Goal: Task Accomplishment & Management: Manage account settings

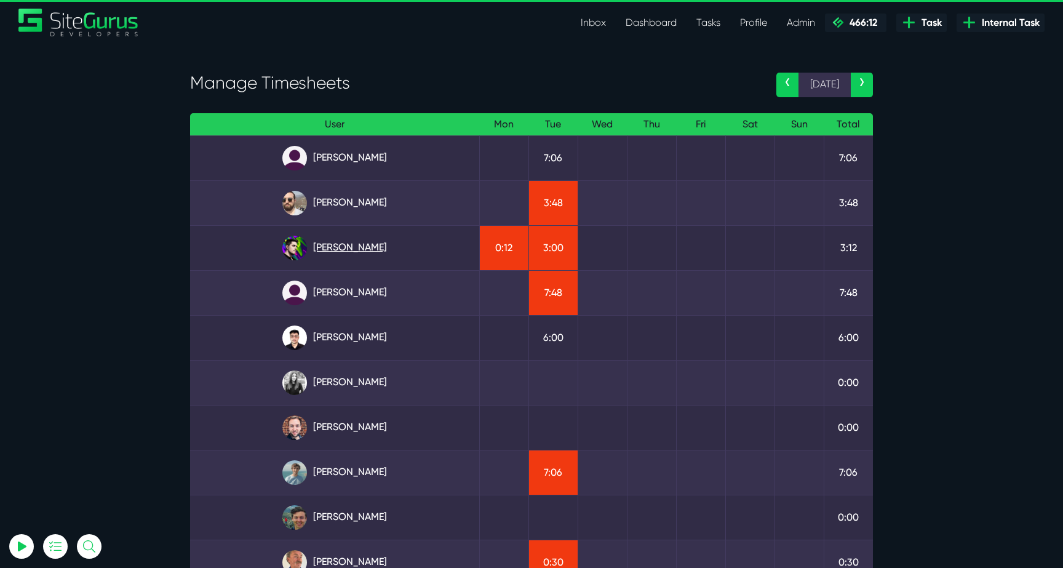
click at [367, 257] on link "[PERSON_NAME]" at bounding box center [334, 248] width 269 height 25
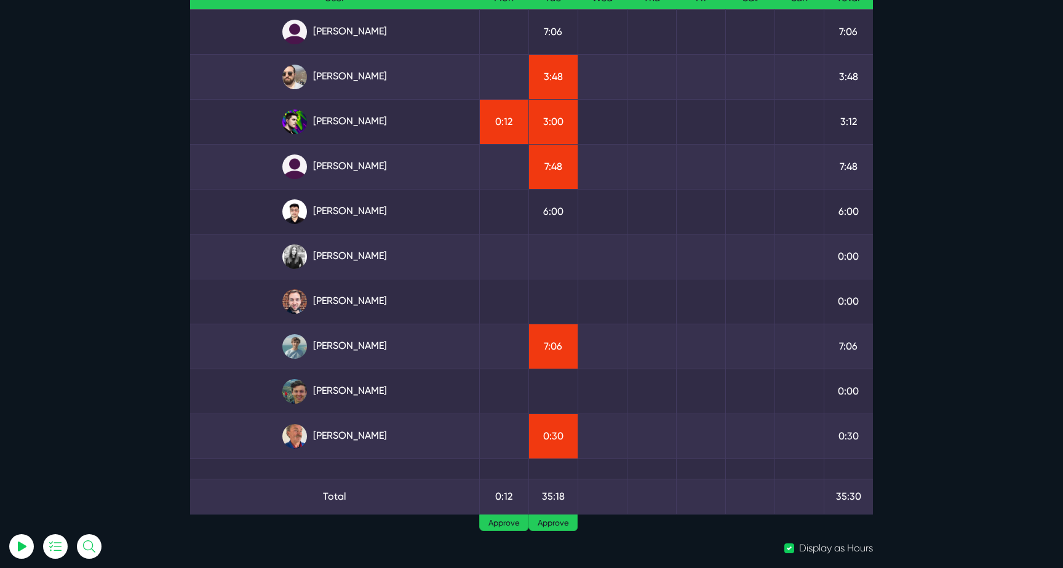
scroll to position [111, 0]
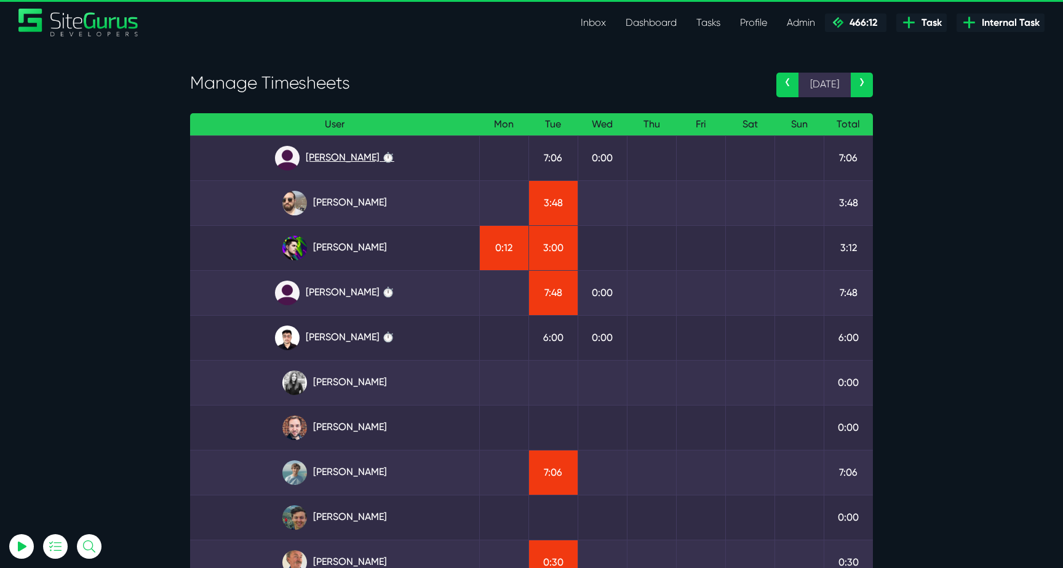
click at [375, 156] on link "Angel Dagondon ⏱️" at bounding box center [334, 158] width 269 height 25
click at [340, 161] on link "Angel Dagondon ⏱️" at bounding box center [334, 158] width 269 height 25
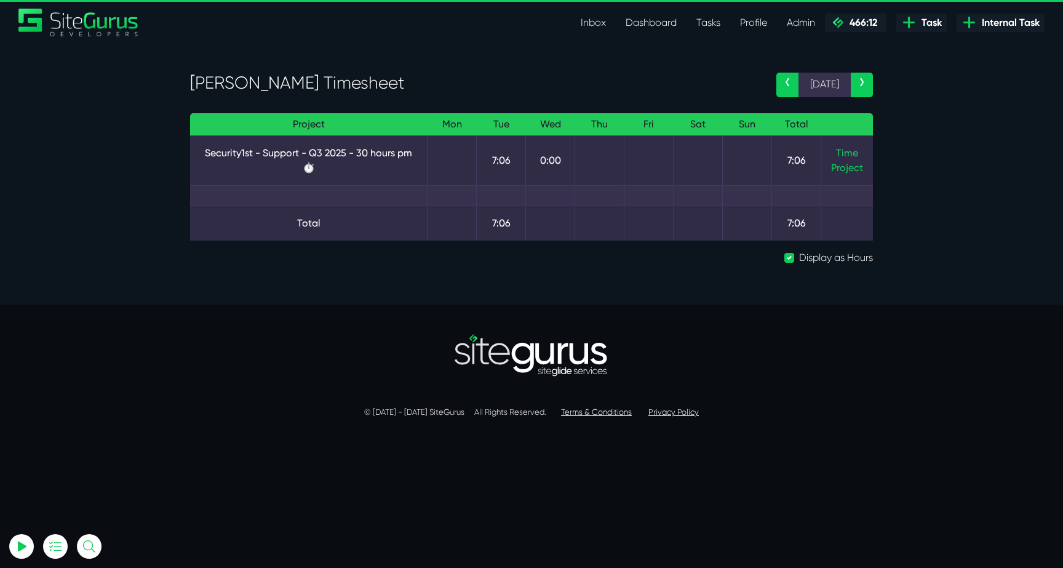
click at [862, 156] on td "Time Project" at bounding box center [847, 160] width 52 height 50
click at [856, 156] on link "Time" at bounding box center [847, 153] width 22 height 12
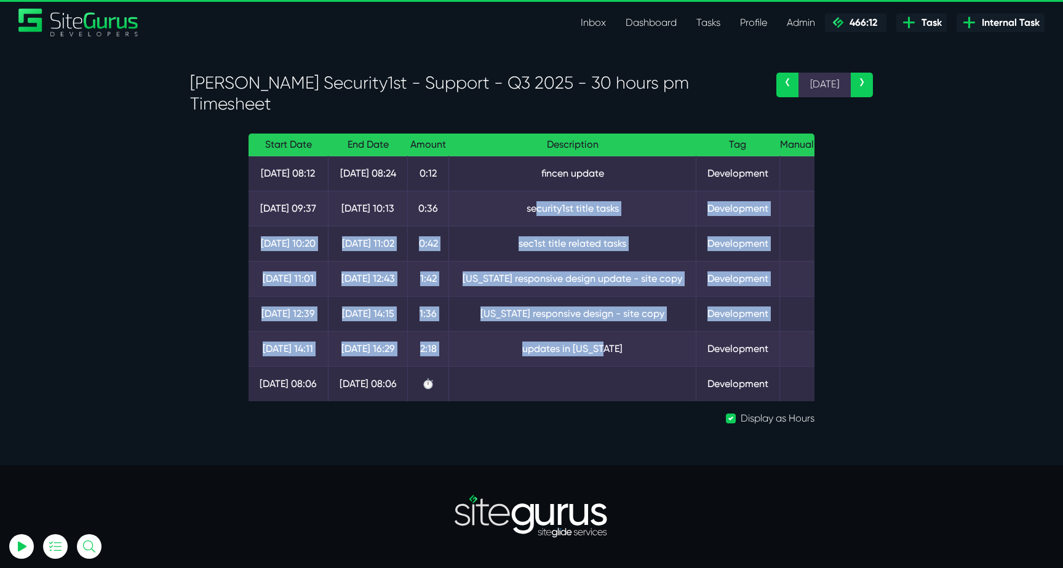
drag, startPoint x: 632, startPoint y: 352, endPoint x: 540, endPoint y: 212, distance: 168.4
click at [539, 212] on tbody "26 Aug 08:12 26 Aug 08:24 0:12 fincen update Development 26 Aug 09:37 26 Aug 10…" at bounding box center [532, 278] width 566 height 245
click at [540, 212] on td "security1st title tasks" at bounding box center [572, 208] width 247 height 35
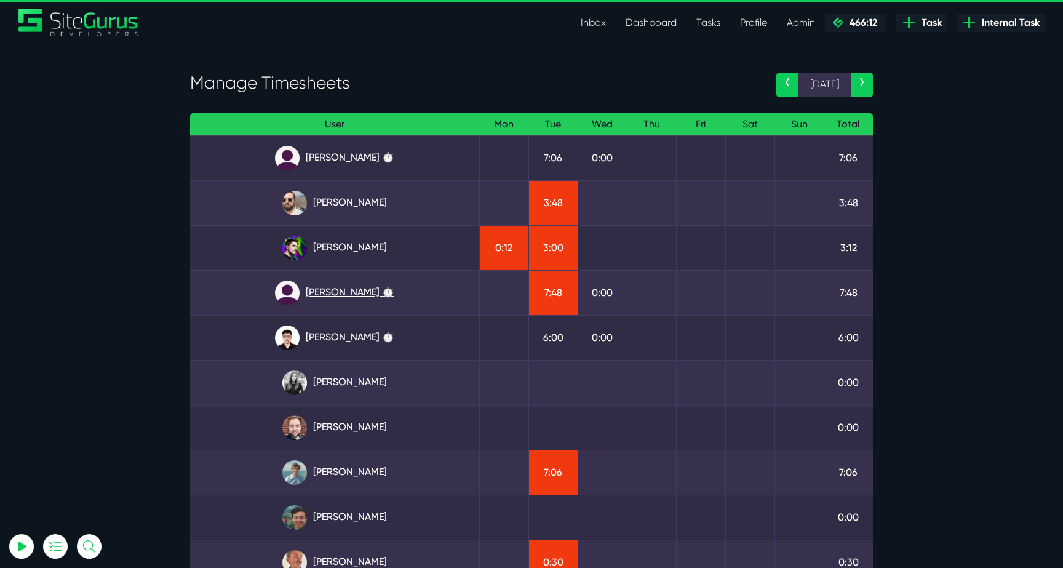
click at [364, 293] on link "Julianne Estras ⏱️" at bounding box center [334, 293] width 269 height 25
click at [367, 333] on link "Kevin Abelgas ⏱️" at bounding box center [334, 337] width 269 height 25
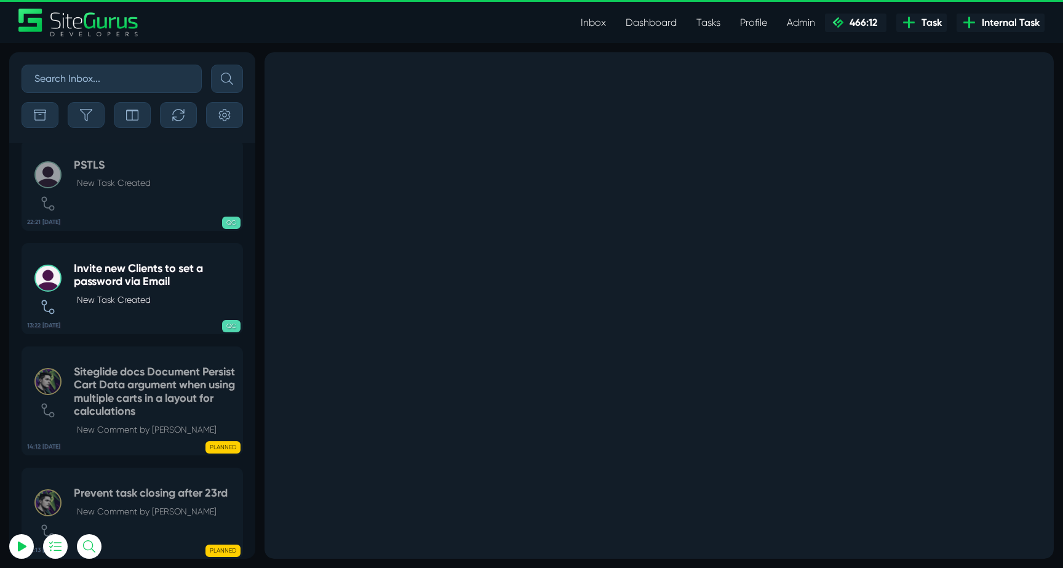
click at [594, 22] on link "Inbox" at bounding box center [593, 22] width 45 height 25
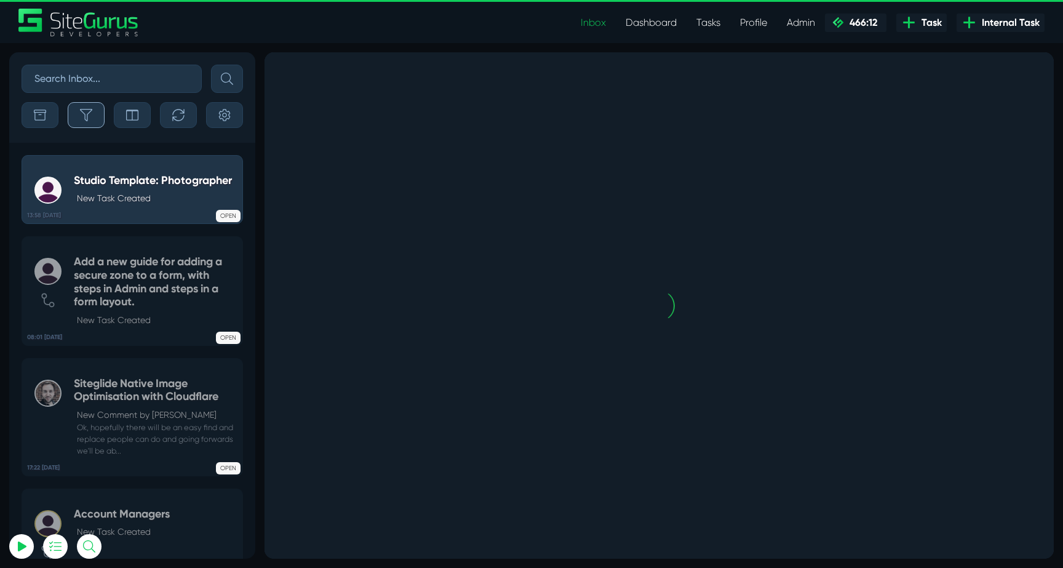
click at [95, 113] on button "button" at bounding box center [86, 115] width 37 height 26
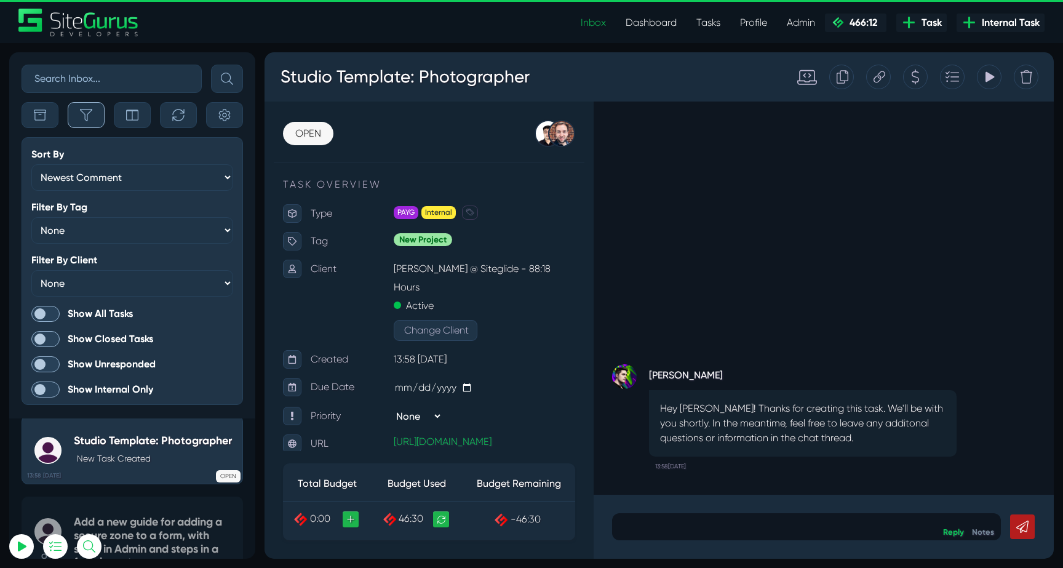
scroll to position [-3122, 0]
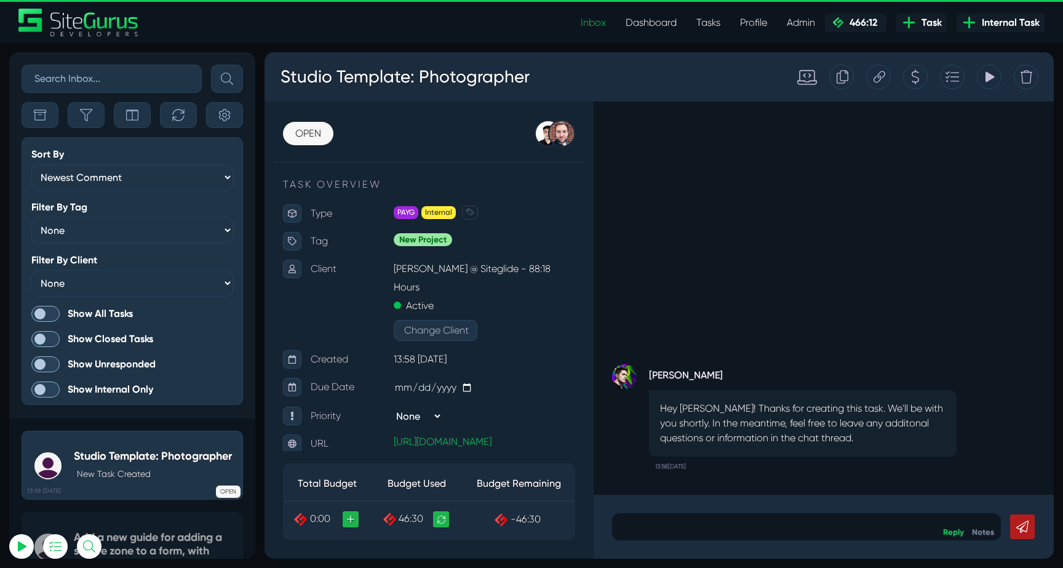
click at [47, 322] on form "Sort By Newest Comment Latest Activity Due Date Priority Name Filter By Tag Non…" at bounding box center [132, 271] width 221 height 268
click at [49, 314] on span at bounding box center [45, 314] width 28 height 16
click at [0, 0] on input "Show All Tasks" at bounding box center [0, 0] width 0 height 0
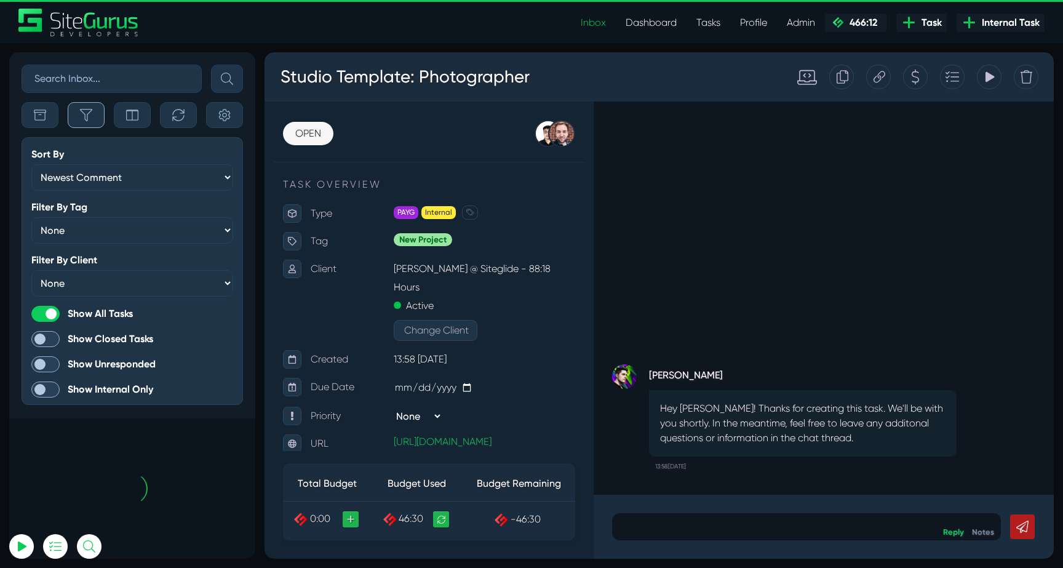
click at [87, 124] on button "button" at bounding box center [86, 115] width 37 height 26
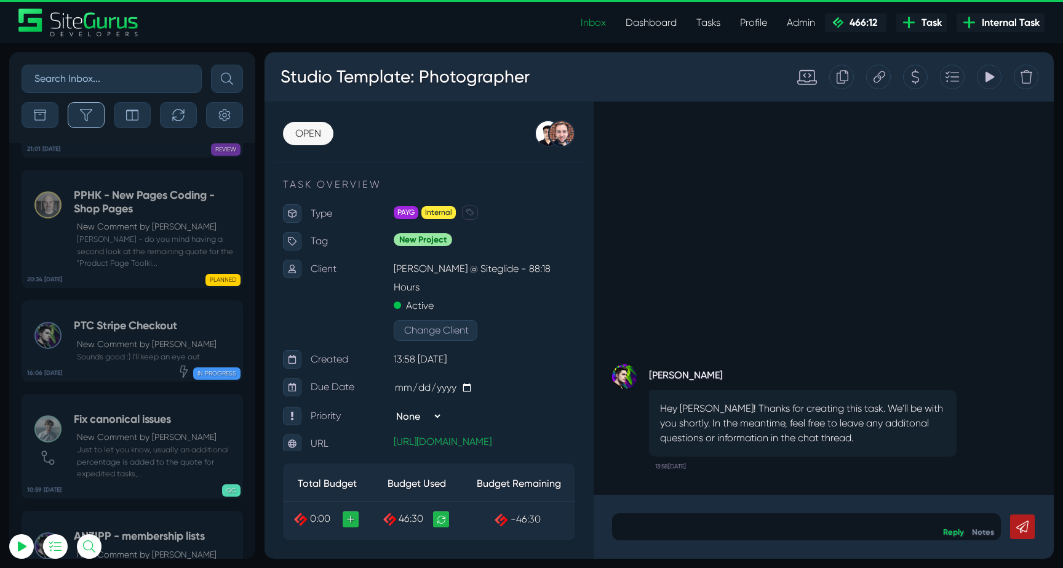
scroll to position [-48372, 0]
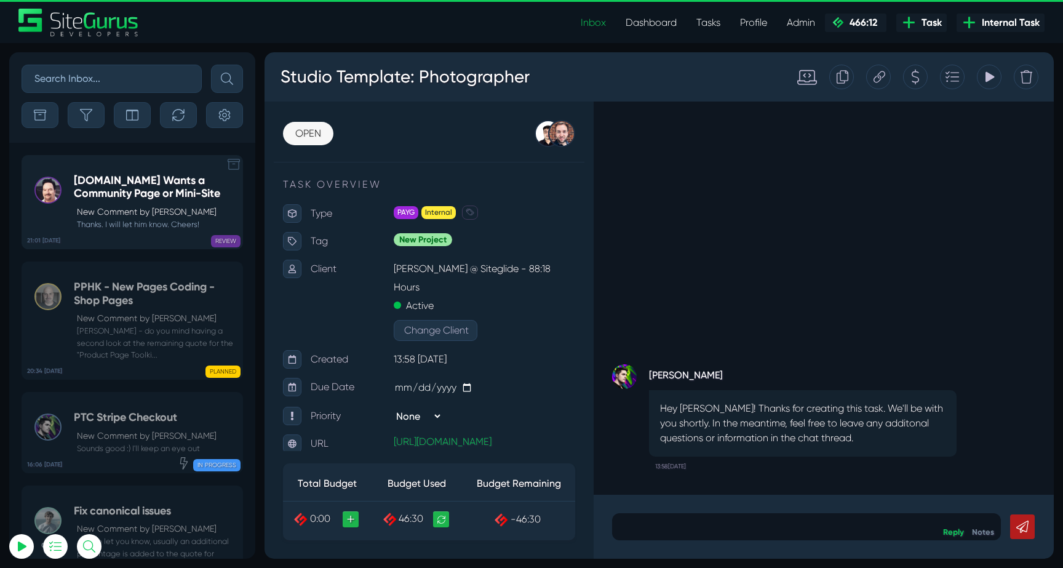
click at [95, 188] on h5 "[DOMAIN_NAME] Wants a Community Page or Mini-Site" at bounding box center [155, 187] width 162 height 26
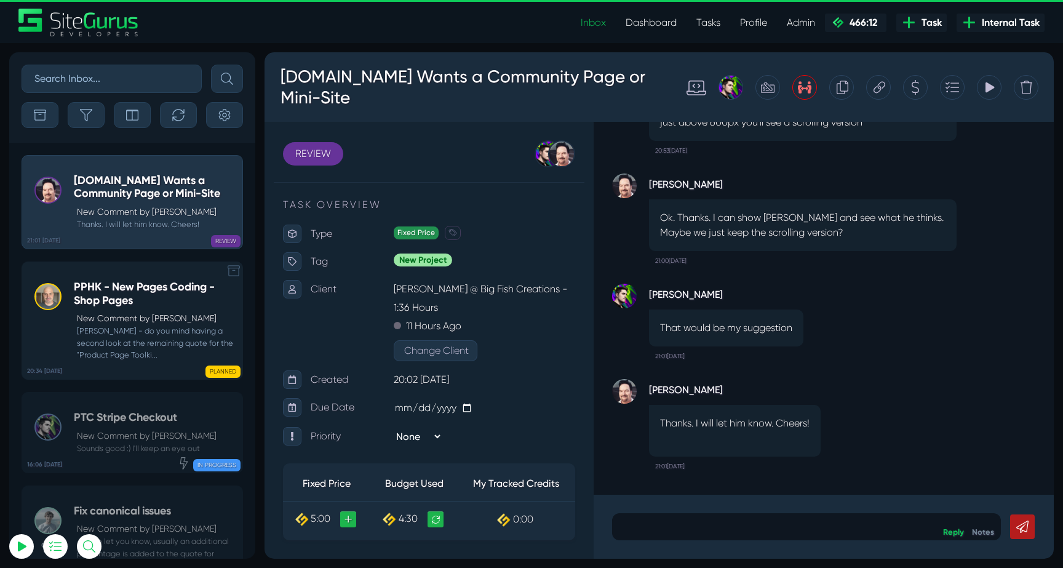
click at [120, 273] on link "20:34 [DATE] PPHK - New Pages Coding - Shop Pages New Comment by [PERSON_NAME] …" at bounding box center [132, 320] width 221 height 118
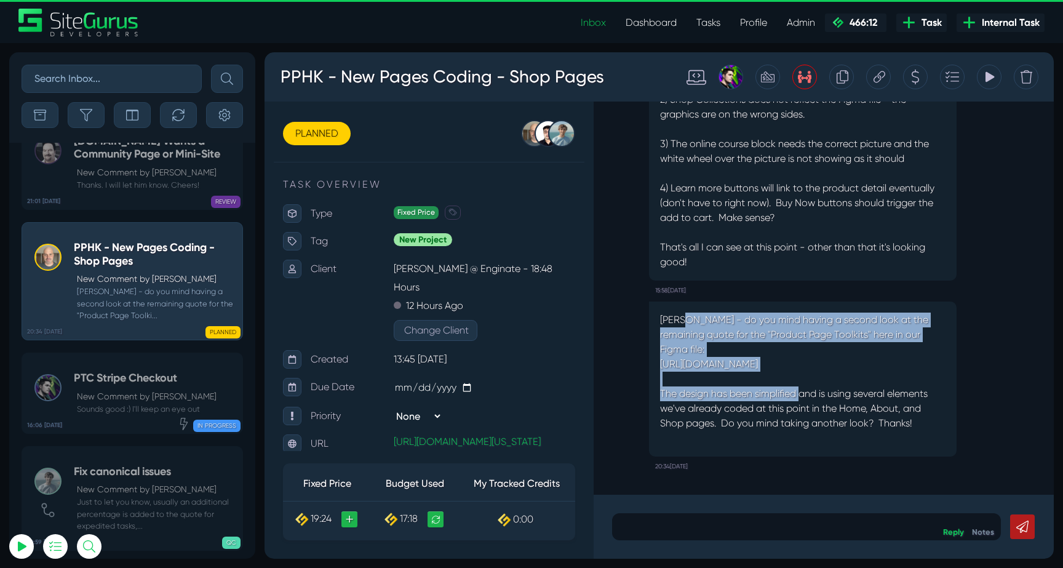
drag, startPoint x: 686, startPoint y: 296, endPoint x: 802, endPoint y: 390, distance: 149.2
click at [802, 390] on p "[PERSON_NAME] - do you mind having a second look at the remaining quote for the…" at bounding box center [802, 371] width 285 height 118
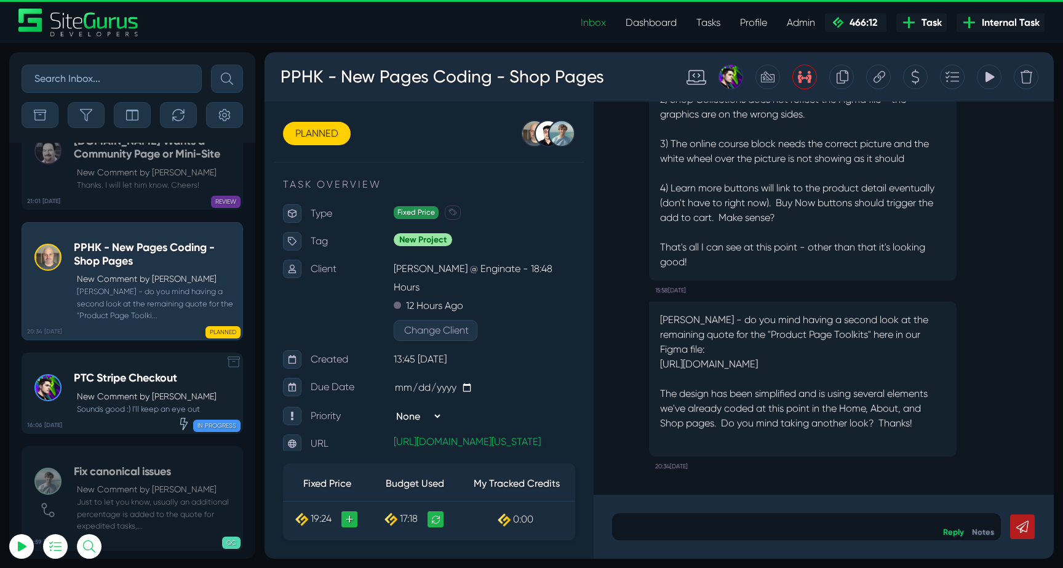
type input "[EMAIL_ADDRESS][DOMAIN_NAME]"
click at [113, 403] on small "Sounds good :) I'll keep an eye out" at bounding box center [145, 409] width 143 height 12
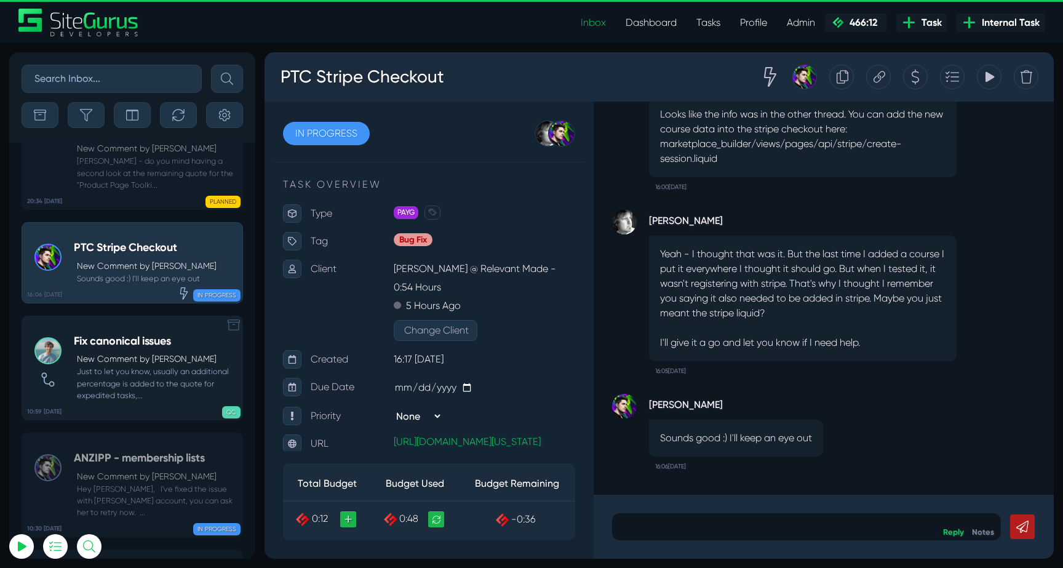
click at [110, 365] on small "Just to let you know, usually an additional percentage is added to the quote fo…" at bounding box center [155, 383] width 162 height 36
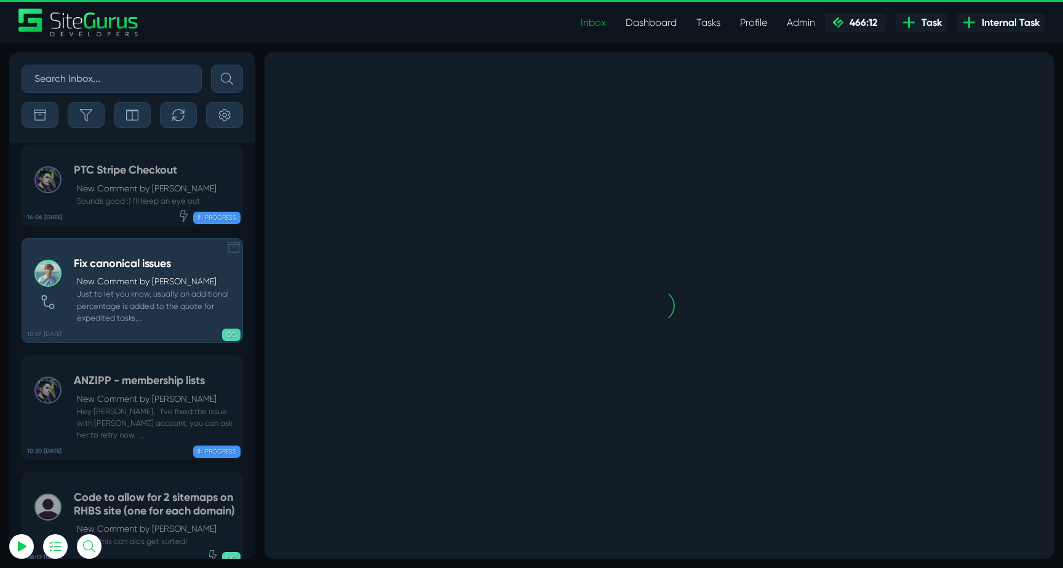
scroll to position [-48042, 0]
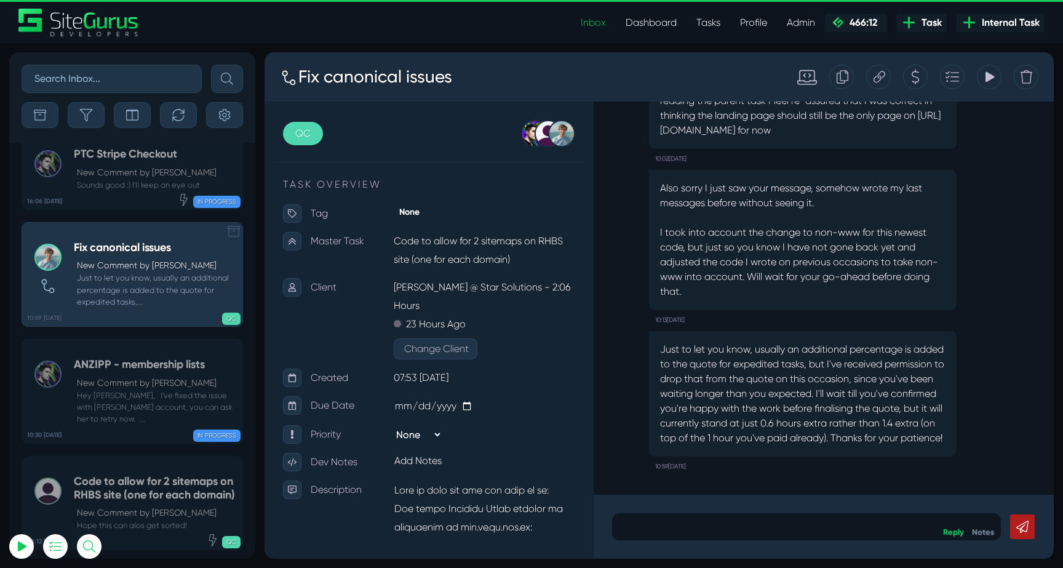
click at [110, 358] on div "ANZIPP - membership lists New Comment by [PERSON_NAME] Hey [PERSON_NAME], I've …" at bounding box center [155, 391] width 162 height 66
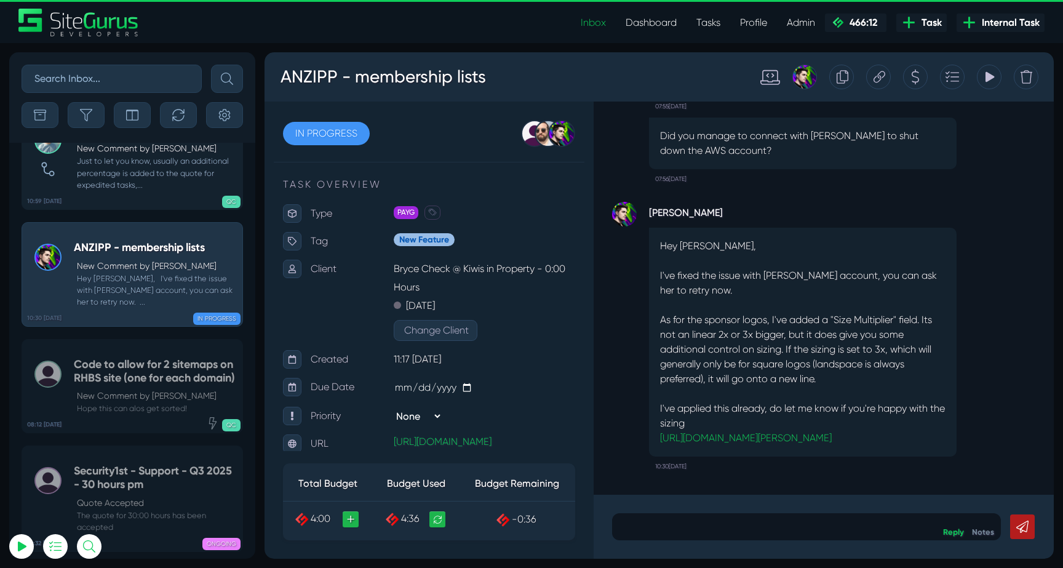
scroll to position [-48372, 0]
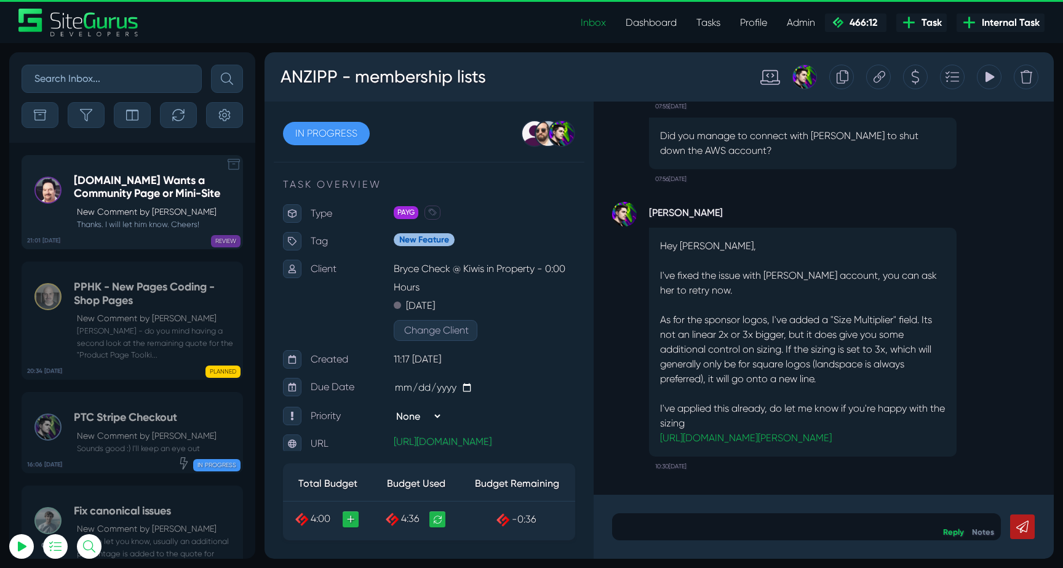
click at [111, 231] on link "21:01 [DATE] [DOMAIN_NAME] Wants a Community Page or Mini-Site New Comment by […" at bounding box center [132, 202] width 221 height 94
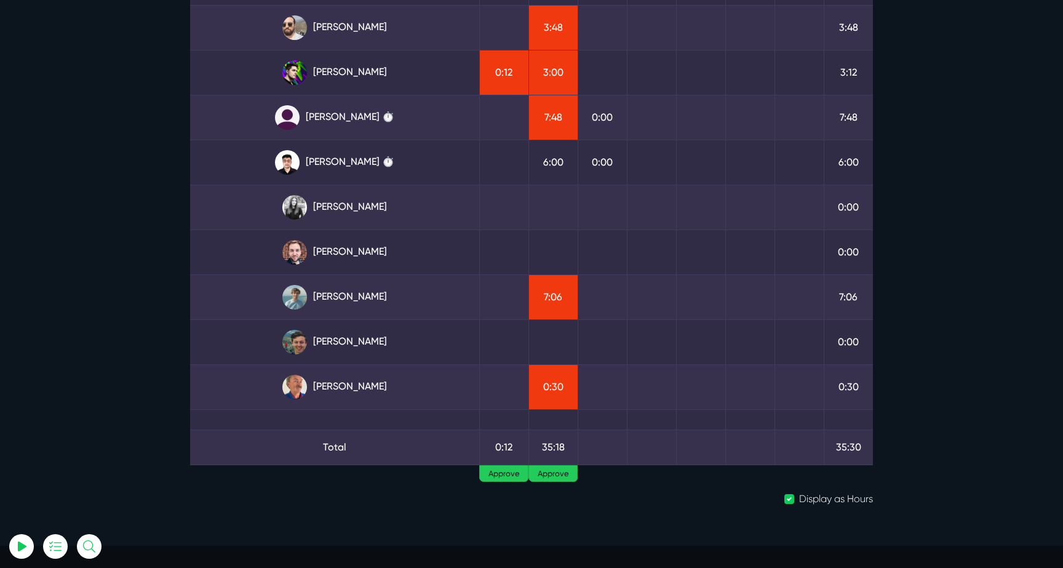
scroll to position [197, 0]
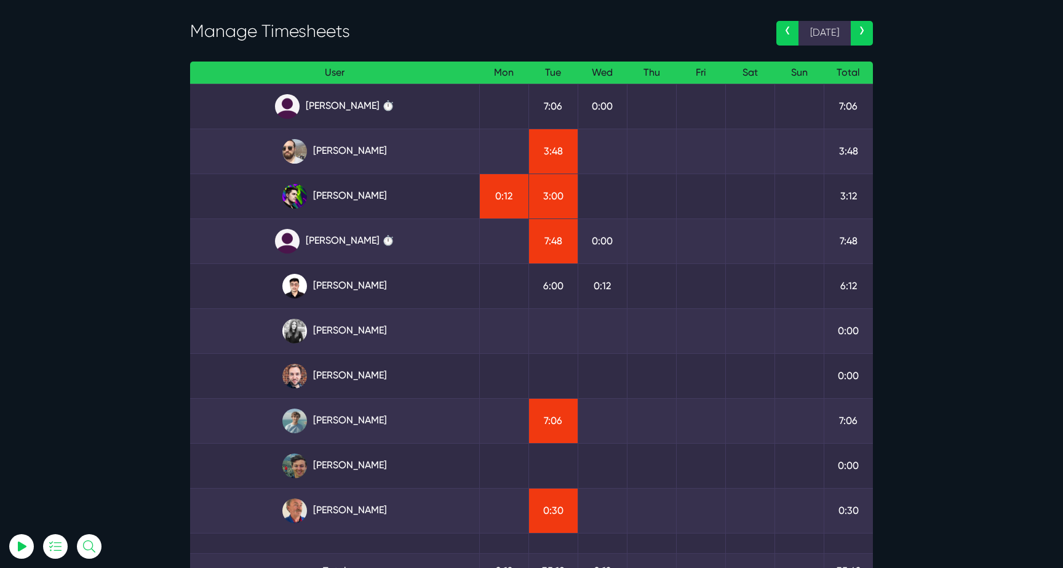
scroll to position [58, 0]
